Goal: Check status: Check status

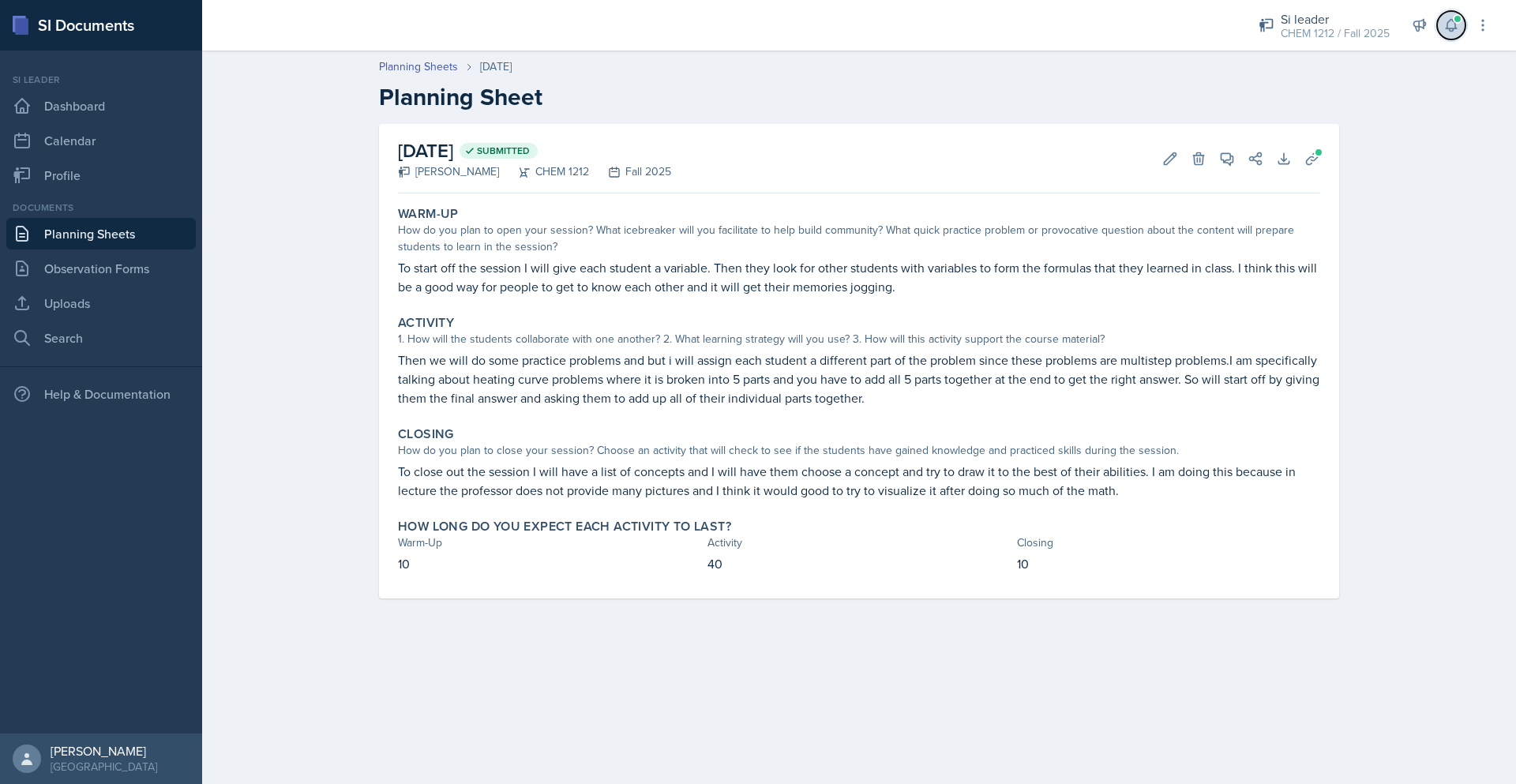
click at [1458, 29] on icon at bounding box center [1452, 25] width 16 height 16
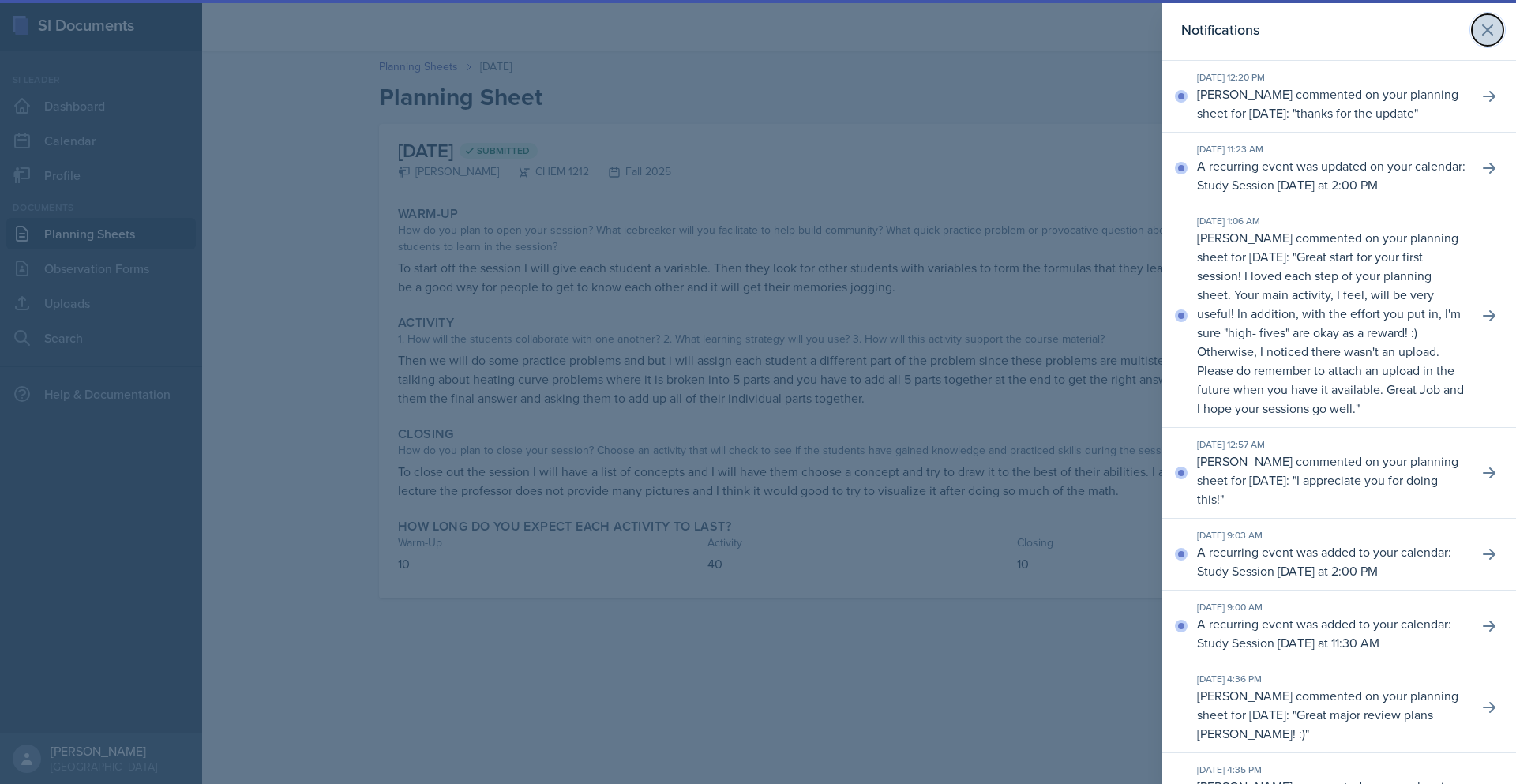
click at [1489, 33] on button at bounding box center [1487, 30] width 31 height 31
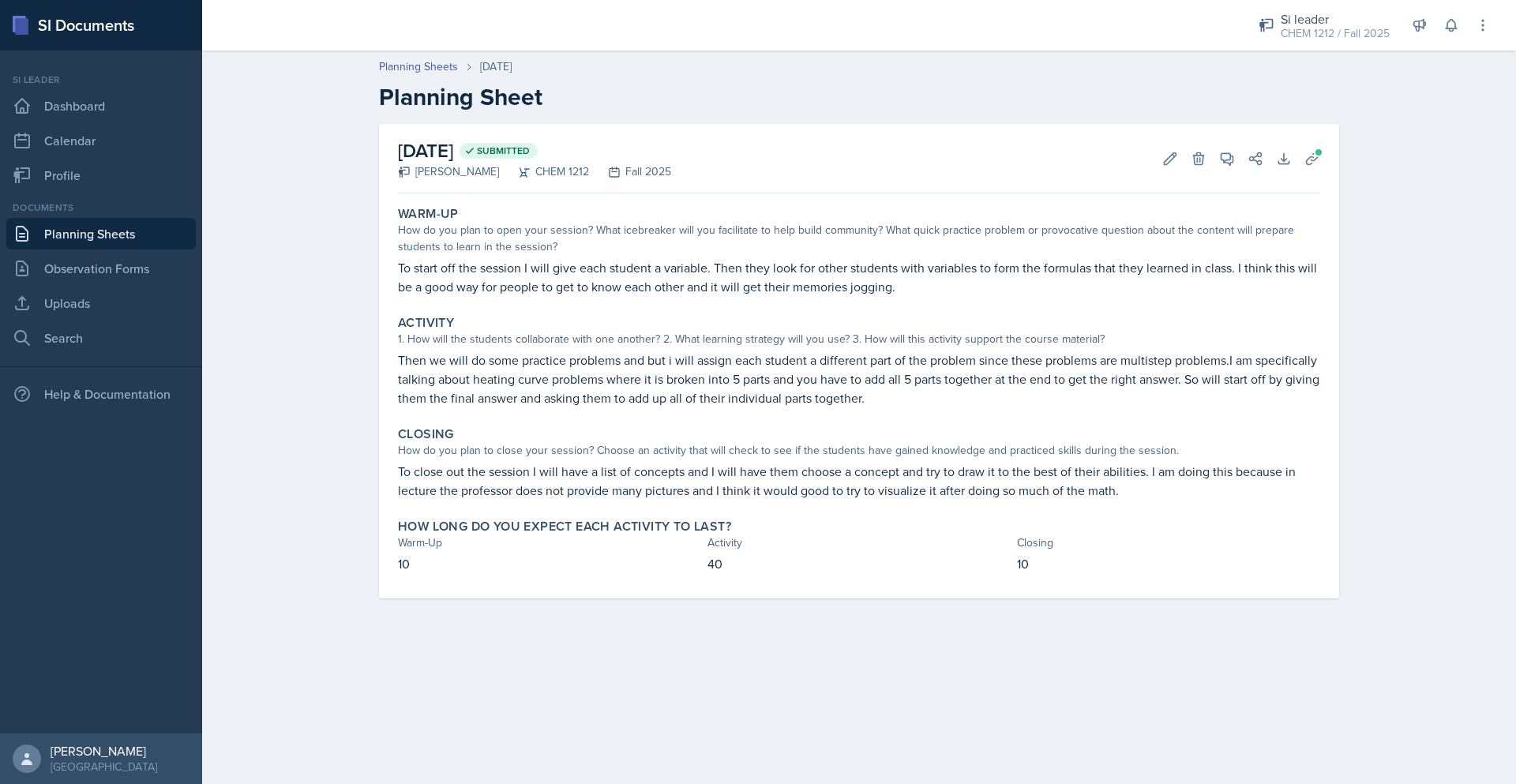
click at [121, 242] on link "Planning Sheets" at bounding box center [101, 233] width 190 height 31
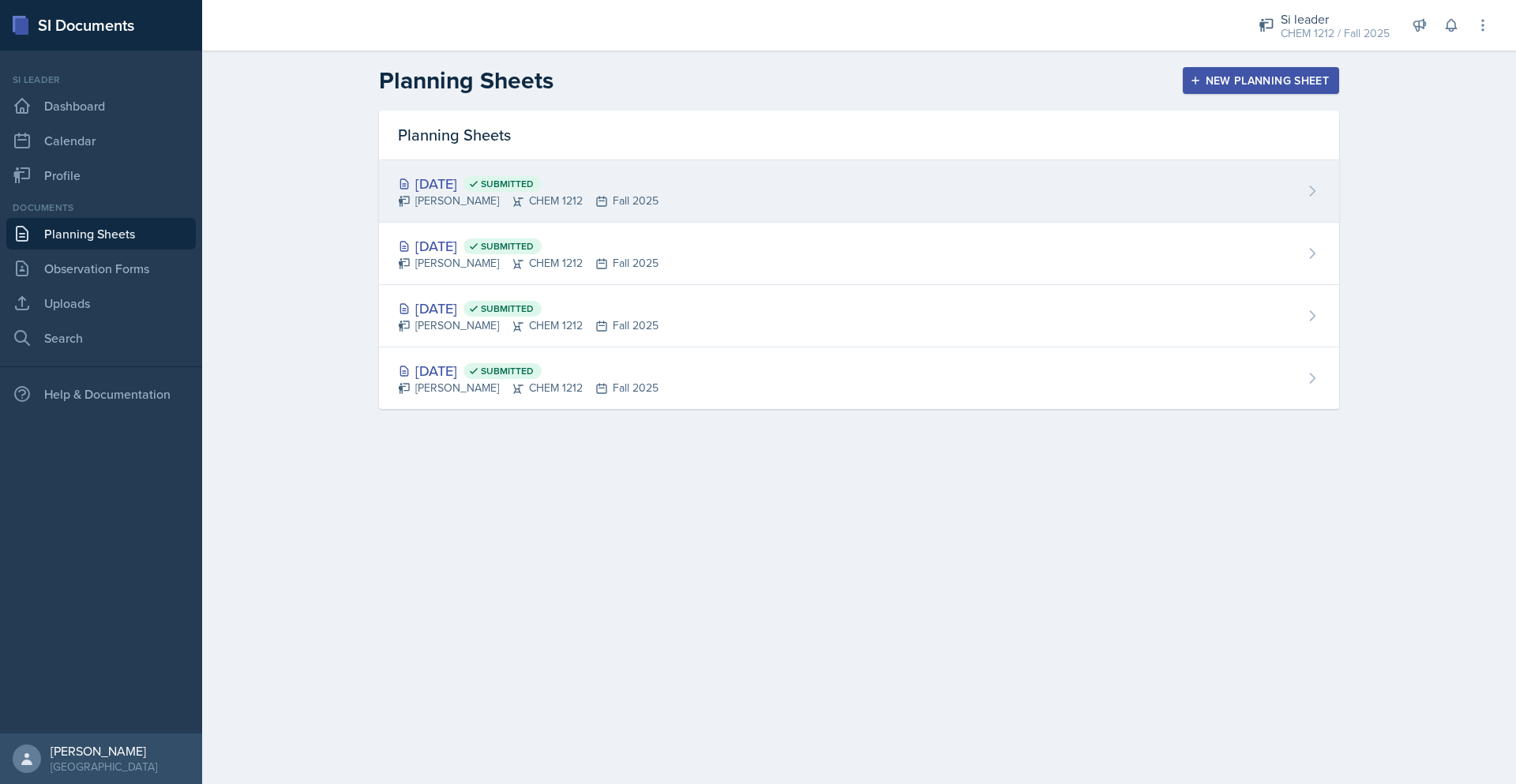
click at [739, 209] on div "[DATE] Submitted [PERSON_NAME] CHEM 1212 Fall 2025" at bounding box center [859, 192] width 961 height 63
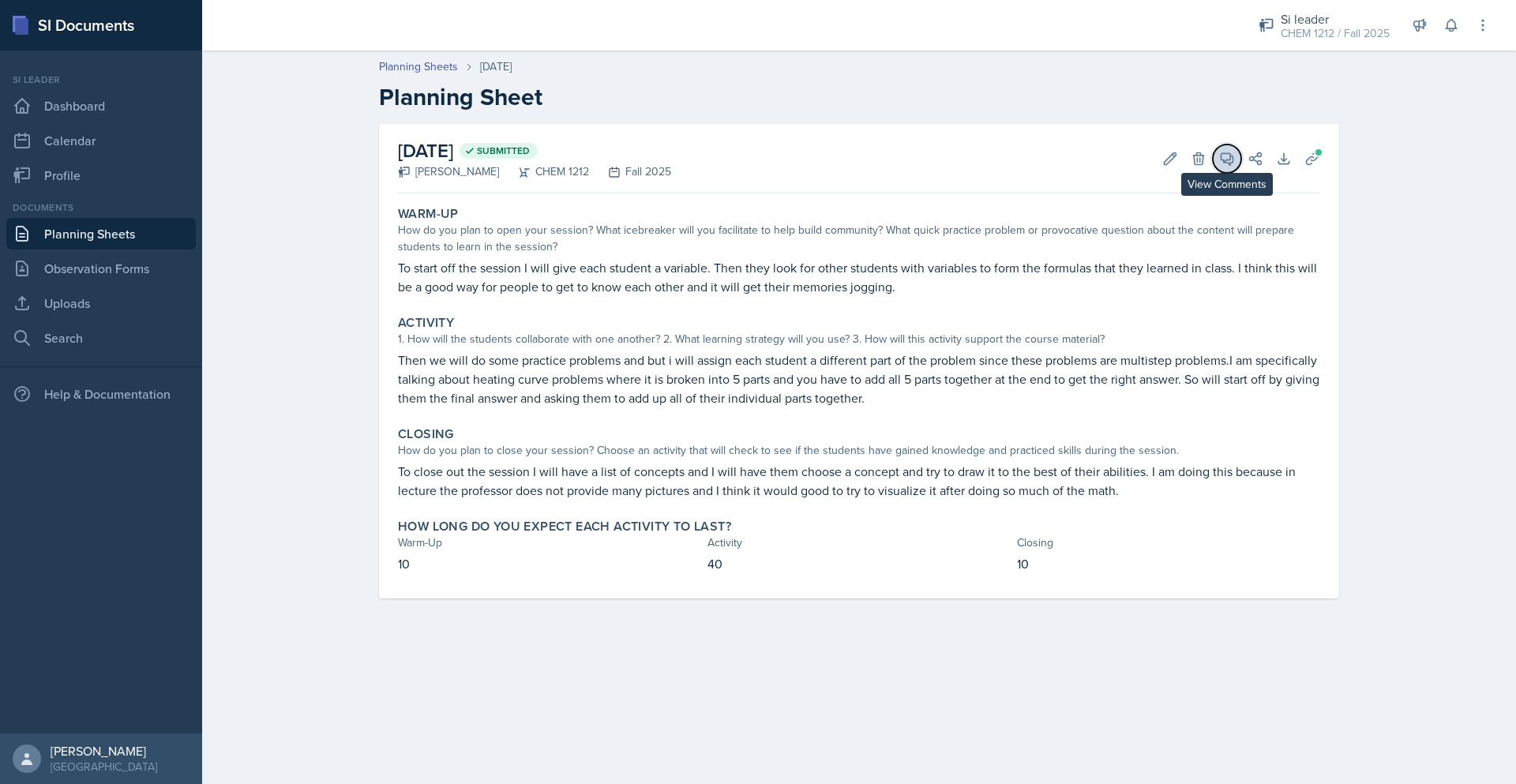
click at [1228, 155] on icon at bounding box center [1227, 158] width 16 height 16
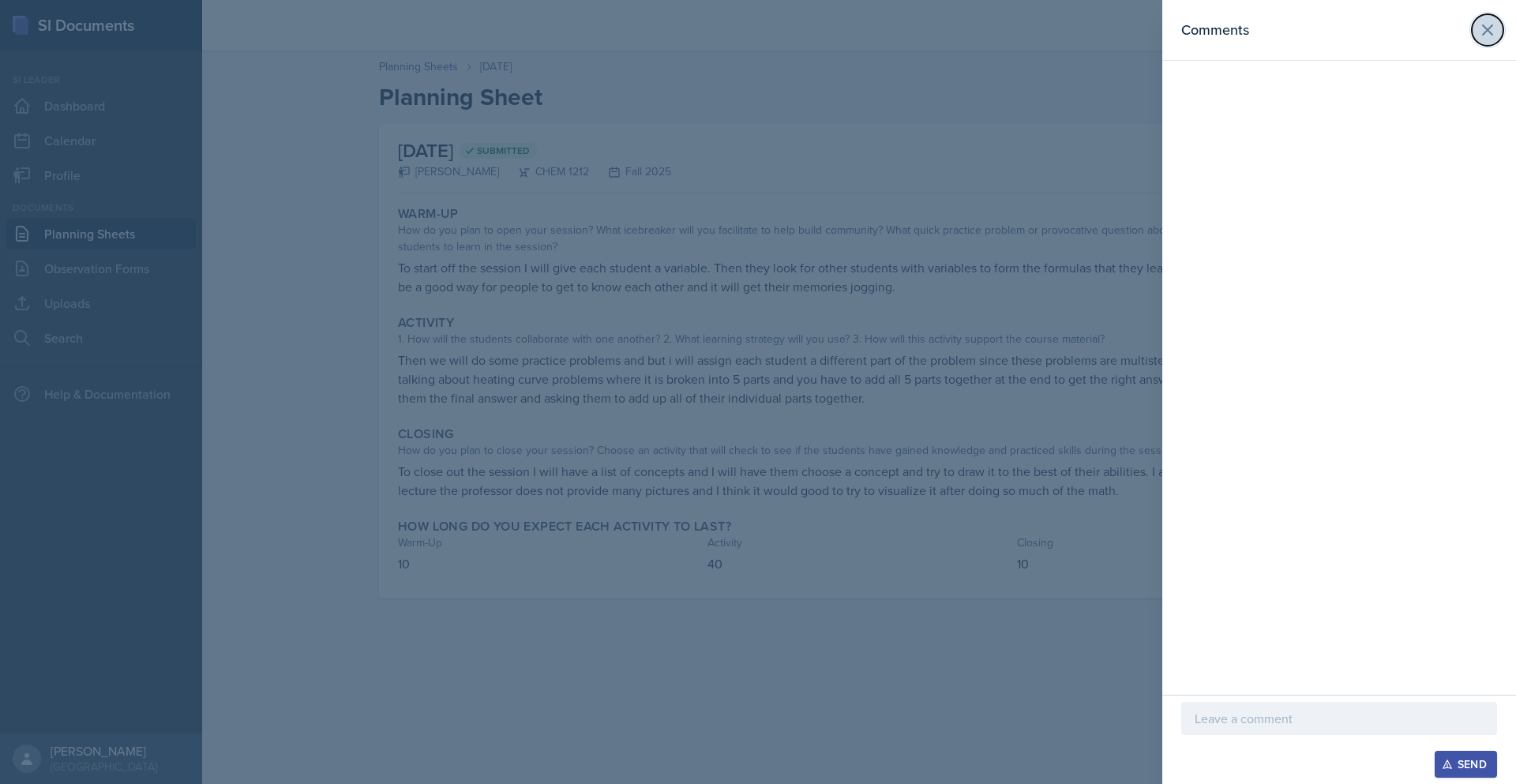
click at [1492, 20] on icon at bounding box center [1488, 30] width 19 height 19
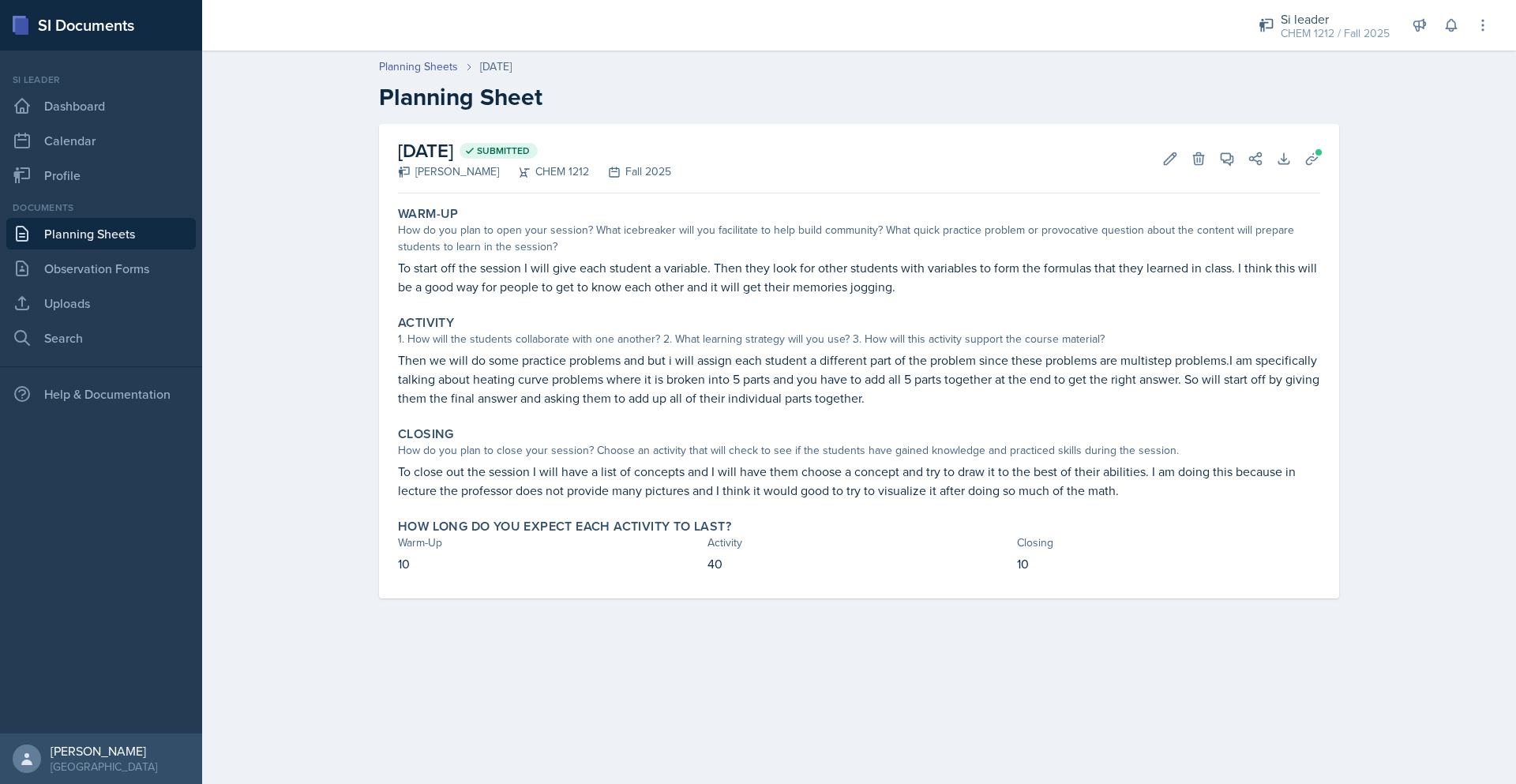
click at [107, 230] on link "Planning Sheets" at bounding box center [101, 233] width 190 height 31
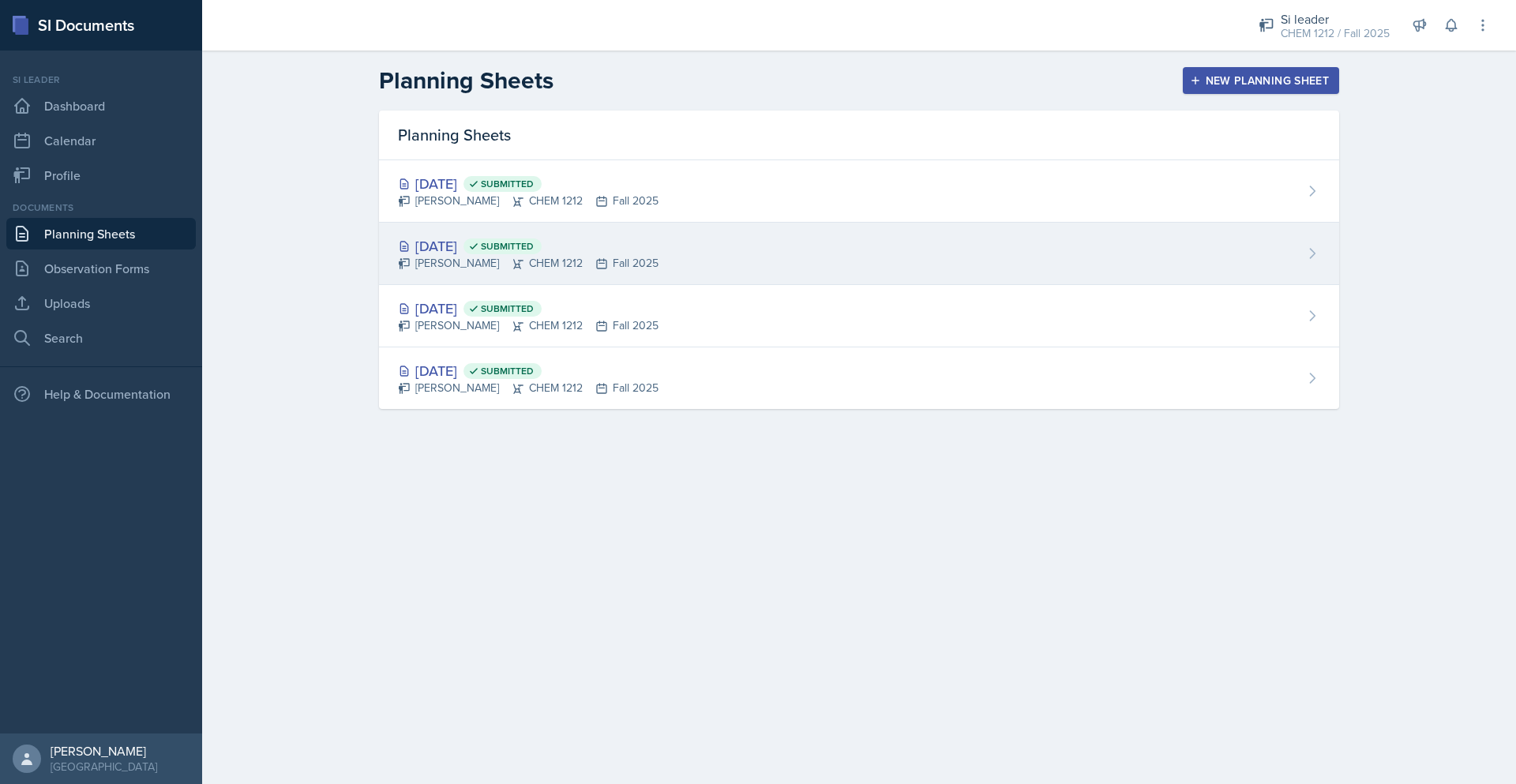
click at [649, 236] on div "[DATE] Submitted [PERSON_NAME] CHEM 1212 Fall 2025" at bounding box center [859, 254] width 961 height 63
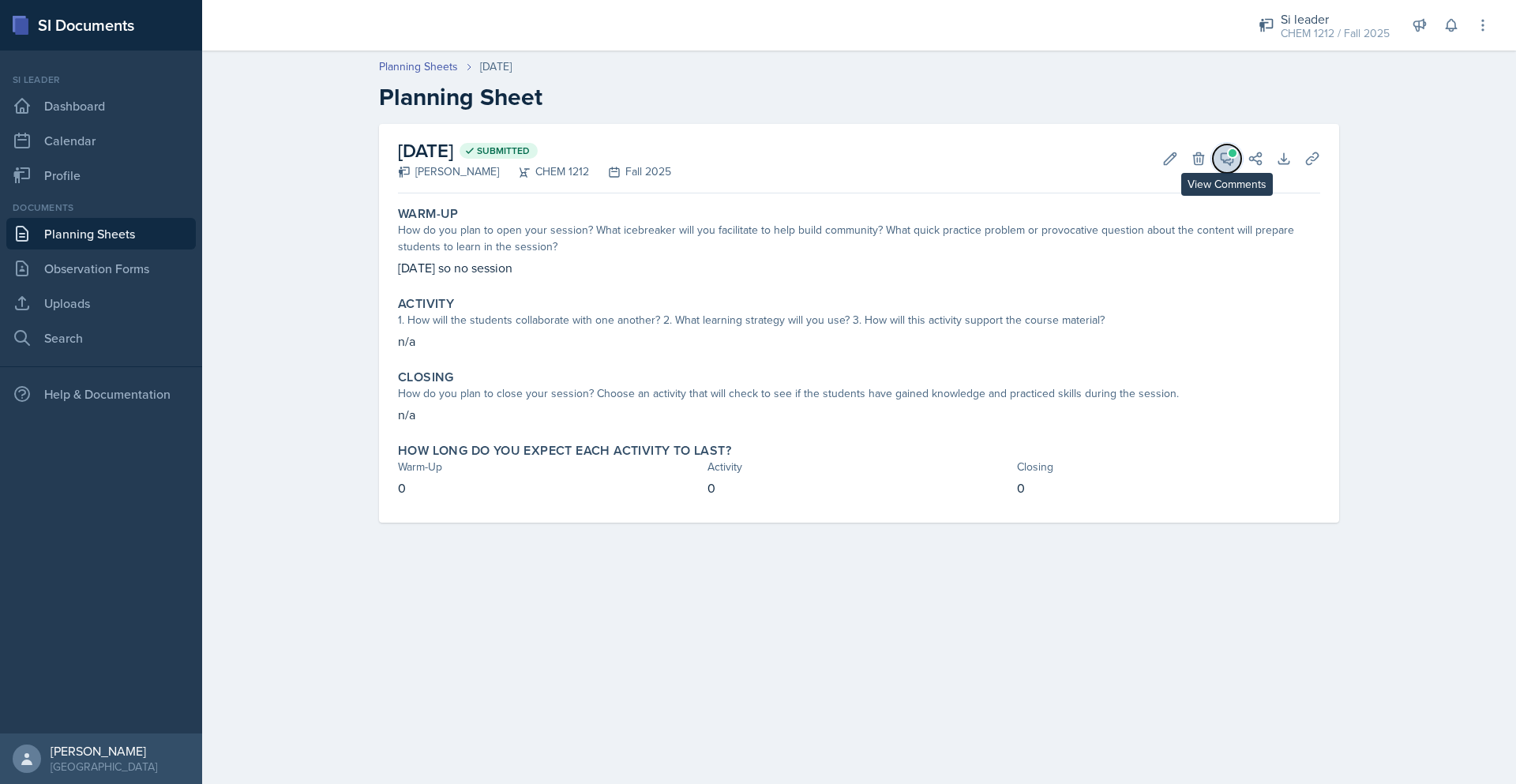
click at [1227, 151] on icon at bounding box center [1227, 158] width 16 height 16
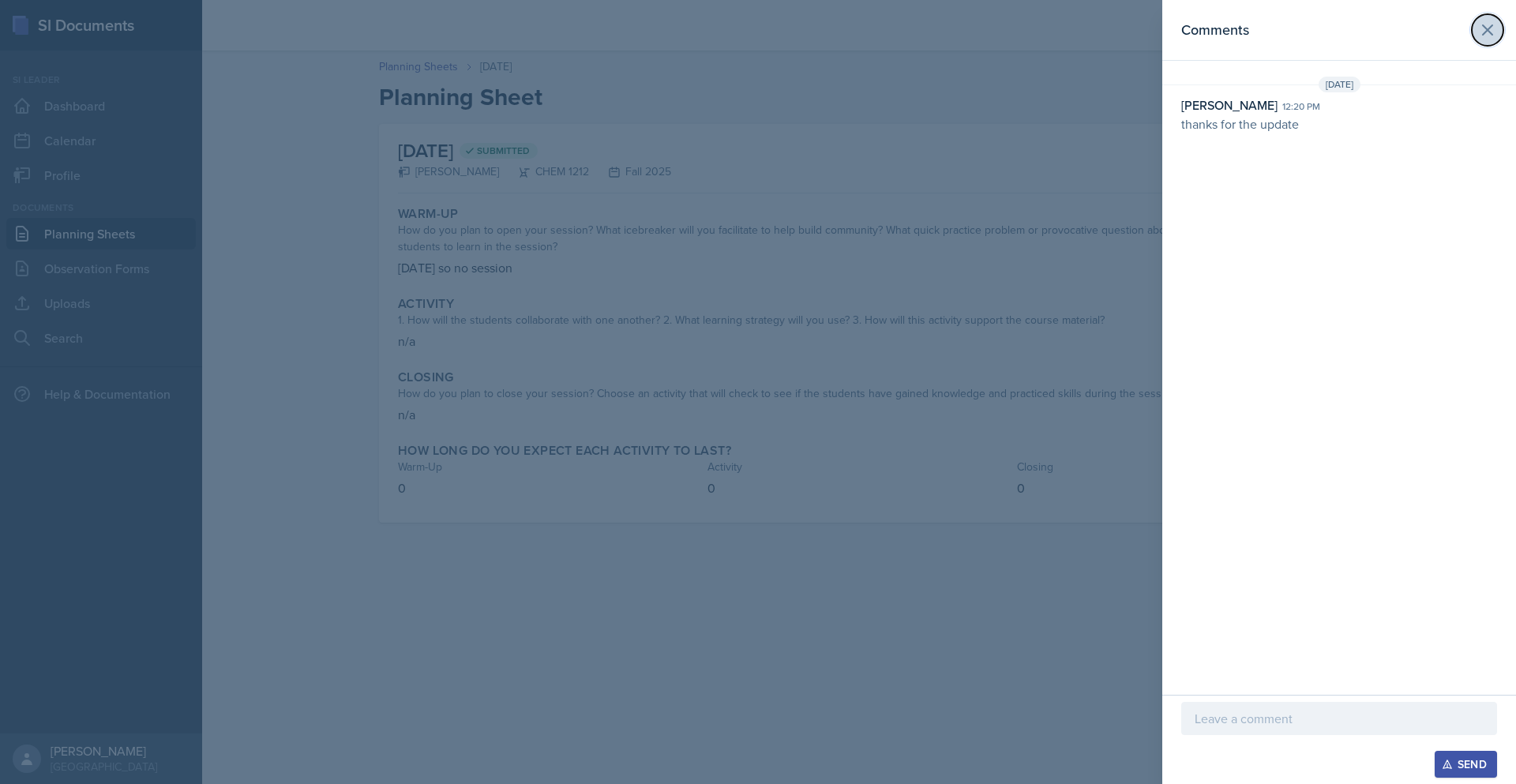
click at [1498, 30] on button at bounding box center [1487, 30] width 31 height 31
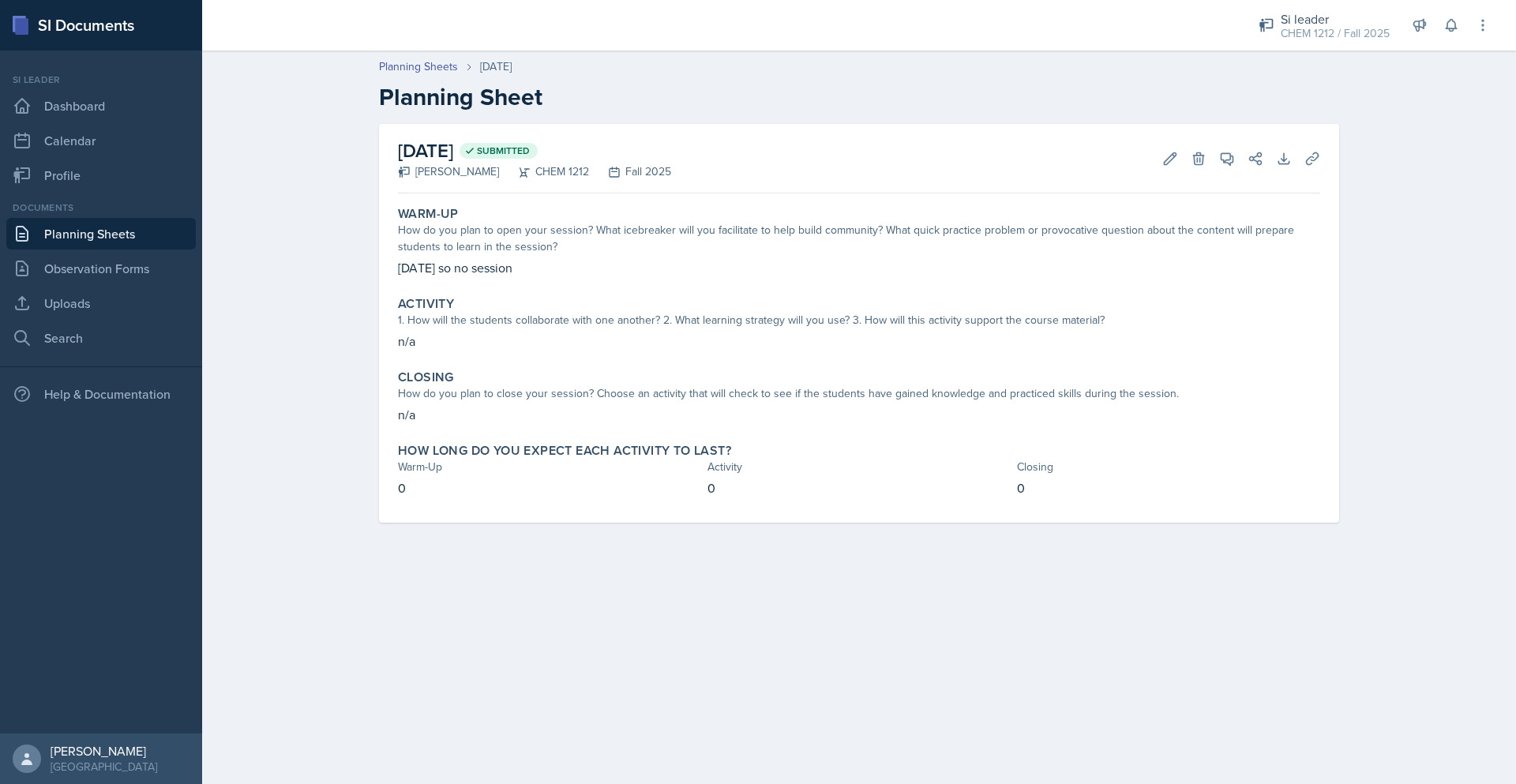
click at [124, 233] on link "Planning Sheets" at bounding box center [101, 233] width 190 height 31
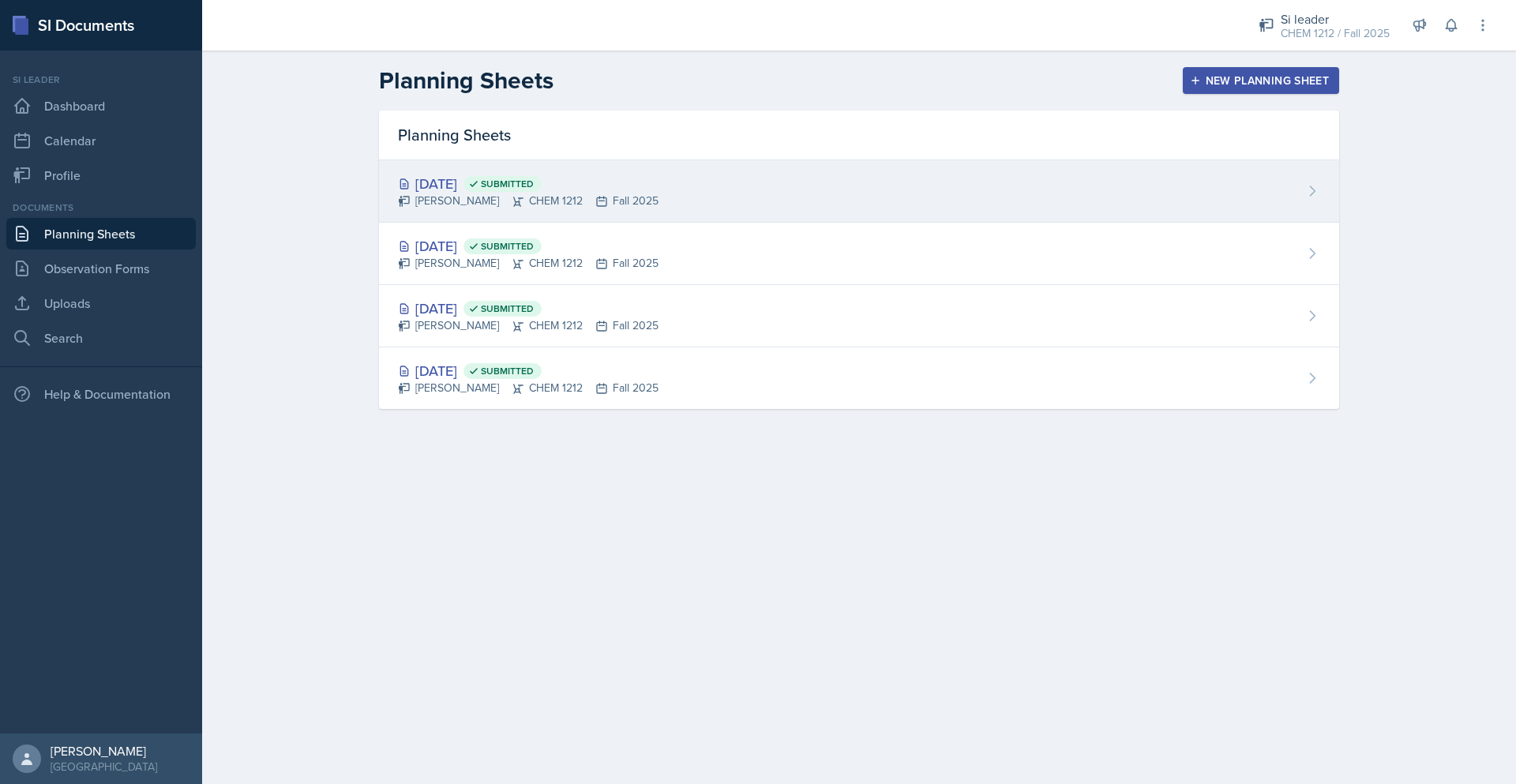
click at [605, 202] on div "[PERSON_NAME] CHEM 1212 Fall 2025" at bounding box center [527, 201] width 260 height 17
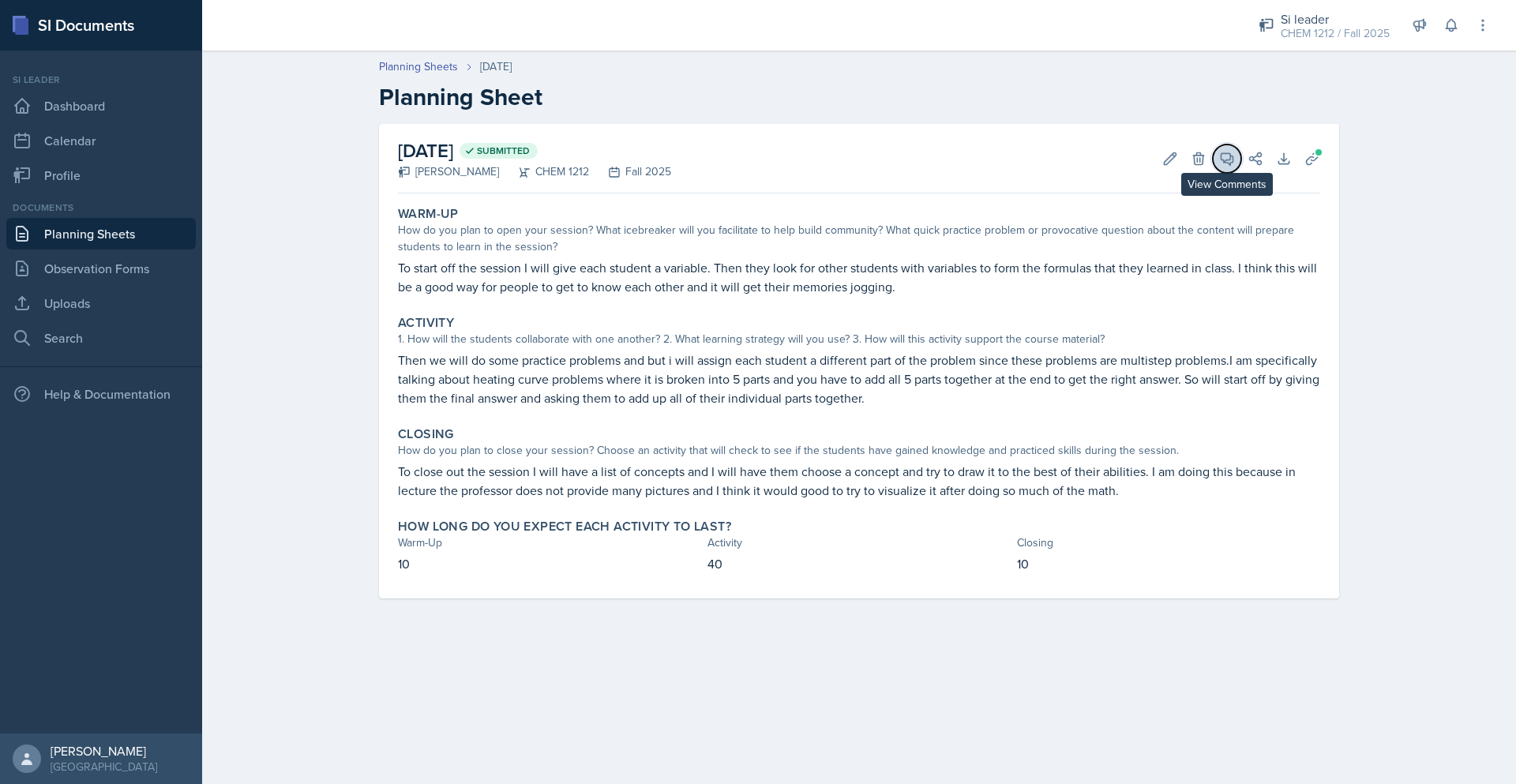
click at [1229, 147] on button "View Comments" at bounding box center [1228, 158] width 29 height 29
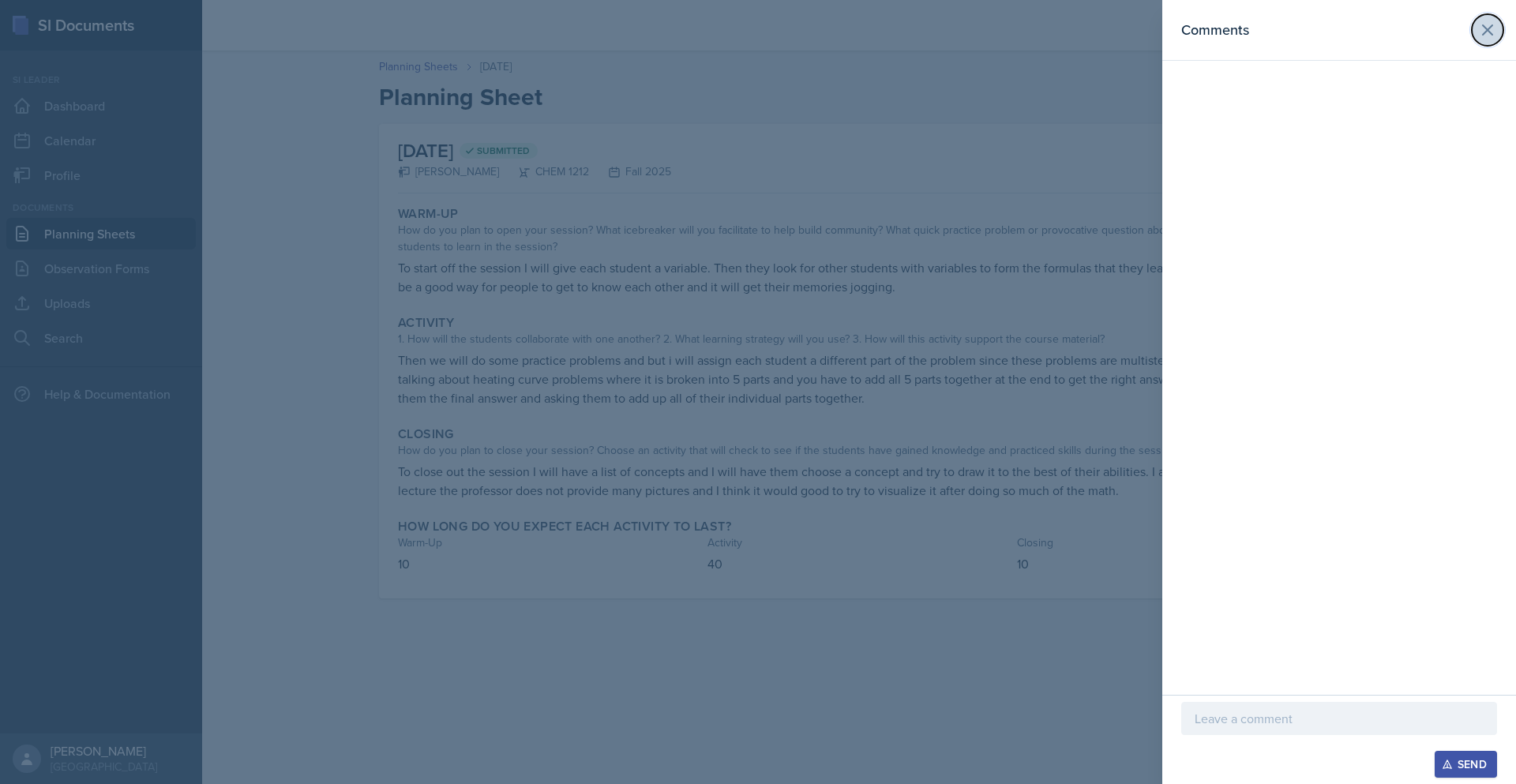
click at [1487, 31] on icon at bounding box center [1487, 30] width 9 height 9
